Goal: Task Accomplishment & Management: Manage account settings

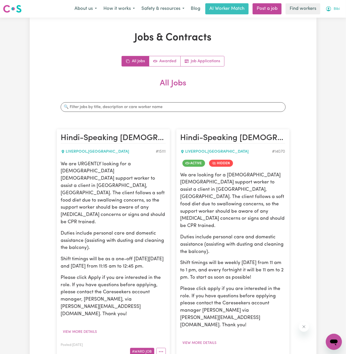
click at [338, 8] on span "Bibi" at bounding box center [337, 9] width 6 height 6
click at [334, 17] on link "My Dashboard" at bounding box center [323, 20] width 40 height 10
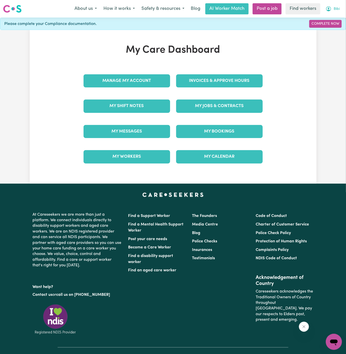
click at [336, 10] on span "Bibi" at bounding box center [337, 9] width 6 height 6
click at [336, 22] on link "My Dashboard" at bounding box center [323, 20] width 40 height 10
click at [336, 27] on link "Logout" at bounding box center [323, 29] width 40 height 10
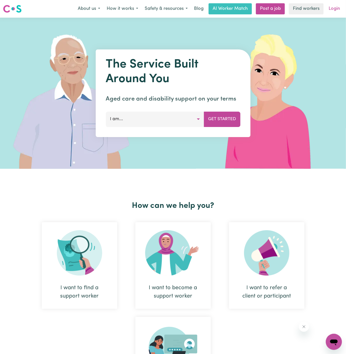
click at [338, 11] on link "Login" at bounding box center [334, 8] width 17 height 11
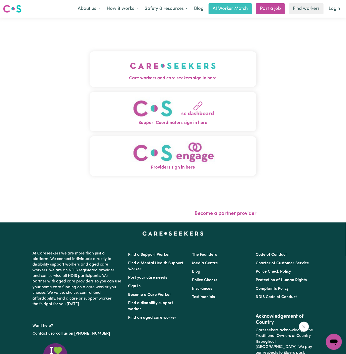
click at [202, 44] on div "Care workers and care seekers sign in here Support Coordinators sign in here Pr…" at bounding box center [173, 116] width 167 height 177
click at [199, 60] on img "Care workers and care seekers sign in here" at bounding box center [173, 65] width 86 height 19
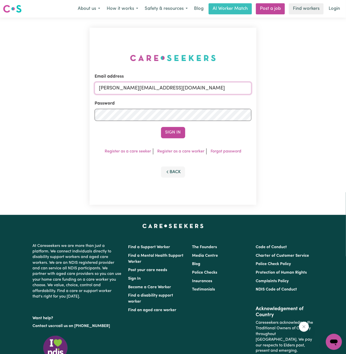
click at [212, 91] on input "[PERSON_NAME][EMAIL_ADDRESS][DOMAIN_NAME]" at bounding box center [173, 88] width 157 height 12
drag, startPoint x: 124, startPoint y: 89, endPoint x: 313, endPoint y: 89, distance: 188.4
click at [313, 89] on div "Email address [EMAIL_ADDRESS][DOMAIN_NAME] Password Sign In Register as a care …" at bounding box center [173, 116] width 346 height 197
type input "[EMAIL_ADDRESS][DOMAIN_NAME]"
click at [172, 132] on button "Sign In" at bounding box center [173, 132] width 24 height 11
